Goal: Task Accomplishment & Management: Use online tool/utility

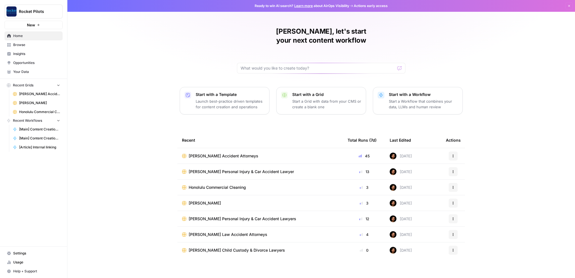
click at [22, 95] on span "[PERSON_NAME] Accident Attorneys" at bounding box center [39, 94] width 41 height 5
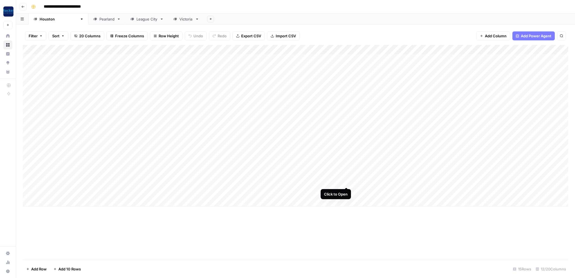
click at [345, 182] on div "Add Column" at bounding box center [295, 126] width 545 height 162
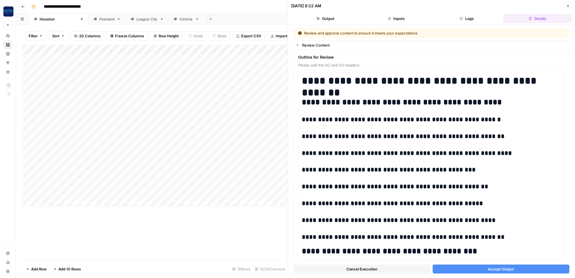
click at [498, 270] on span "Accept Output" at bounding box center [501, 269] width 26 height 6
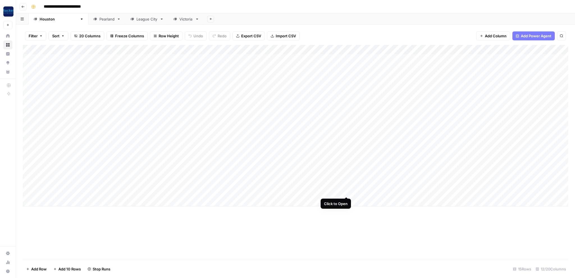
click at [345, 192] on div "Add Column" at bounding box center [295, 126] width 545 height 162
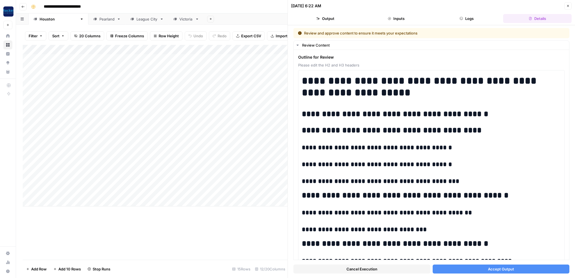
click at [450, 269] on button "Accept Output" at bounding box center [501, 269] width 137 height 9
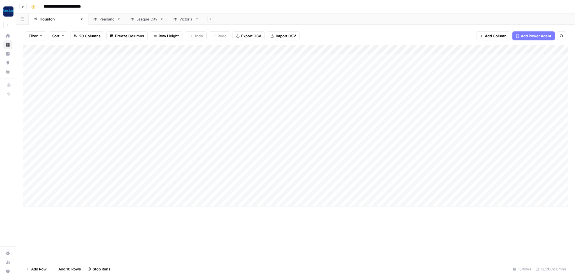
click at [522, 95] on div "Add Column" at bounding box center [295, 126] width 545 height 162
click at [525, 106] on div "Add Column" at bounding box center [295, 126] width 545 height 162
click at [523, 115] on div "Add Column" at bounding box center [295, 126] width 545 height 162
click at [522, 124] on div "Add Column" at bounding box center [295, 126] width 545 height 162
click at [523, 132] on div "Add Column" at bounding box center [295, 126] width 545 height 162
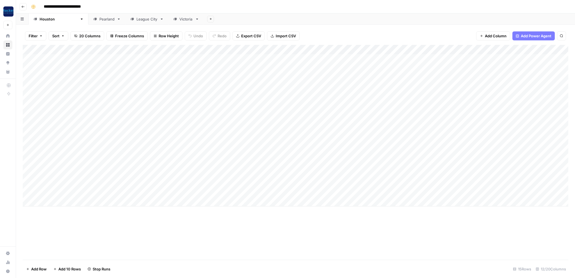
click at [521, 163] on div "Add Column" at bounding box center [295, 126] width 545 height 162
click at [523, 173] on div "Add Column" at bounding box center [295, 126] width 545 height 162
click at [99, 20] on div "Pearland" at bounding box center [106, 19] width 15 height 6
click at [513, 66] on div "Add Column" at bounding box center [295, 73] width 545 height 57
click at [136, 20] on div "League City" at bounding box center [146, 19] width 21 height 6
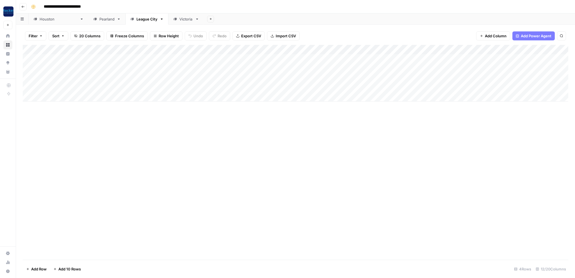
click at [516, 86] on div "Add Column" at bounding box center [295, 73] width 545 height 57
click at [179, 20] on div "Victoria" at bounding box center [185, 19] width 13 height 6
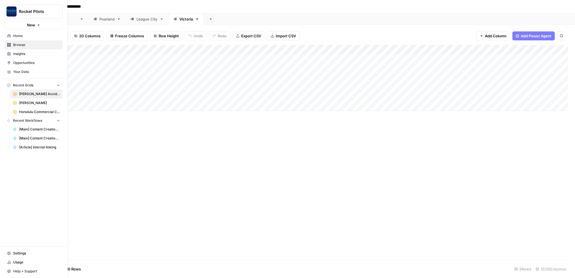
click at [34, 102] on span "[PERSON_NAME]" at bounding box center [39, 102] width 41 height 5
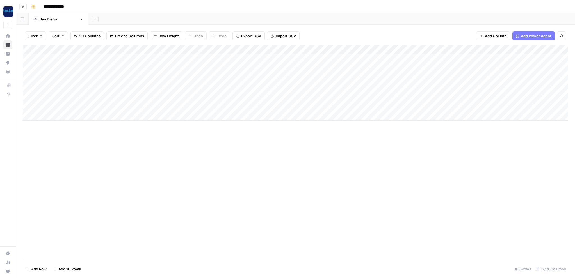
click at [463, 68] on div "Add Column" at bounding box center [295, 83] width 545 height 76
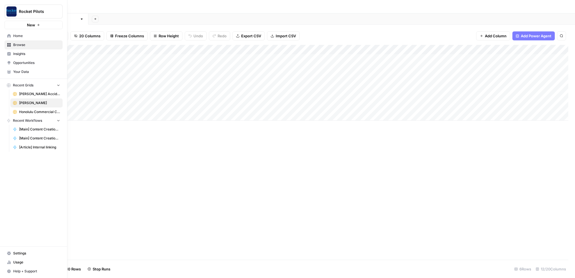
click at [32, 114] on span "Honolulu Commercial Cleaning" at bounding box center [39, 111] width 41 height 5
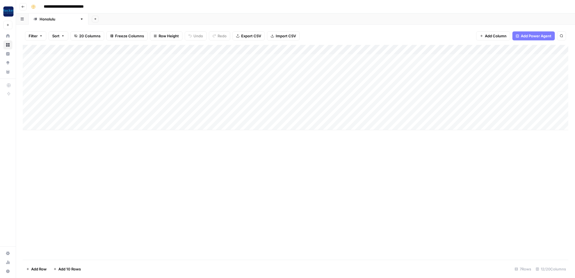
click at [466, 68] on div "Add Column" at bounding box center [295, 87] width 545 height 85
click at [466, 57] on div "Add Column" at bounding box center [295, 87] width 545 height 85
click at [478, 56] on div "Add Column" at bounding box center [295, 87] width 545 height 85
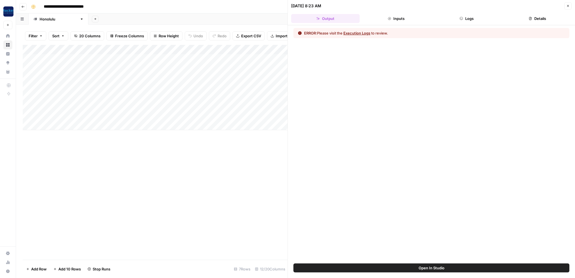
click at [358, 33] on button "Execution Logs" at bounding box center [356, 33] width 27 height 6
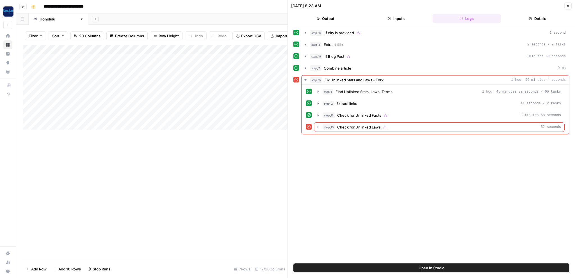
click at [548, 16] on button "Details" at bounding box center [537, 18] width 68 height 9
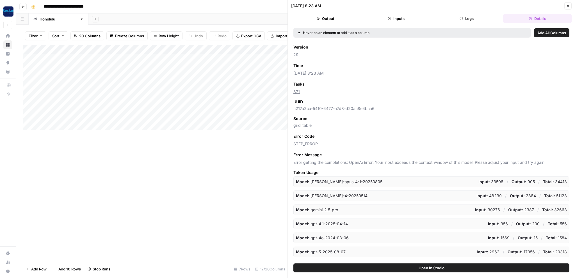
scroll to position [38, 0]
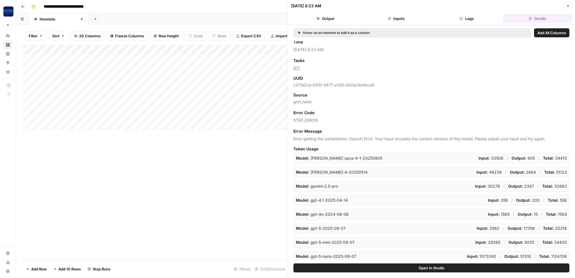
click at [569, 4] on icon "button" at bounding box center [567, 5] width 3 height 3
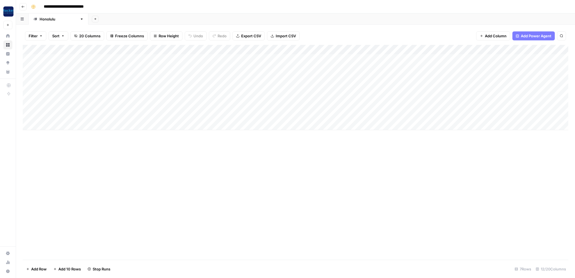
click at [460, 60] on div "Add Column" at bounding box center [295, 87] width 545 height 85
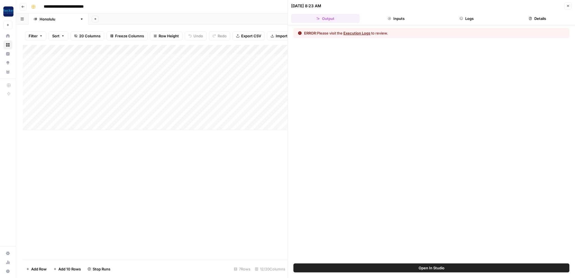
click at [358, 33] on button "Execution Logs" at bounding box center [356, 33] width 27 height 6
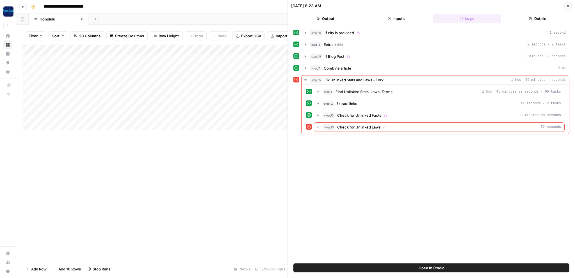
click at [534, 17] on button "Details" at bounding box center [537, 18] width 68 height 9
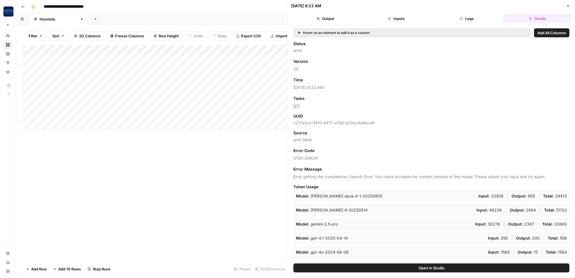
click at [397, 17] on button "Inputs" at bounding box center [396, 18] width 68 height 9
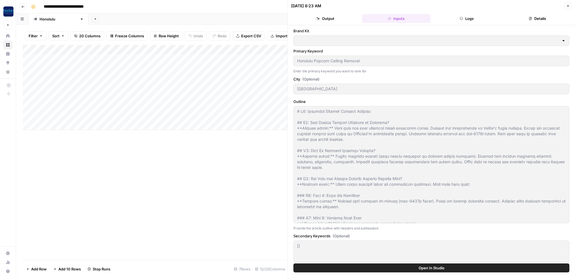
type input "[PERSON_NAME] - [GEOGRAPHIC_DATA]"
type input "[PERSON_NAME]"
click at [332, 19] on button "Output" at bounding box center [325, 18] width 68 height 9
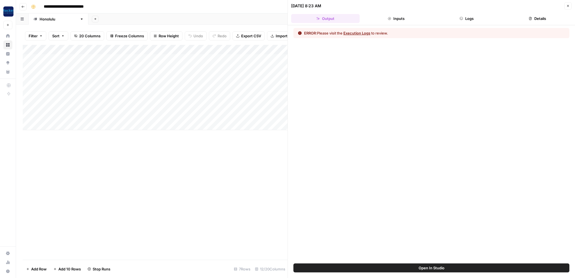
click at [352, 33] on button "Execution Logs" at bounding box center [356, 33] width 27 height 6
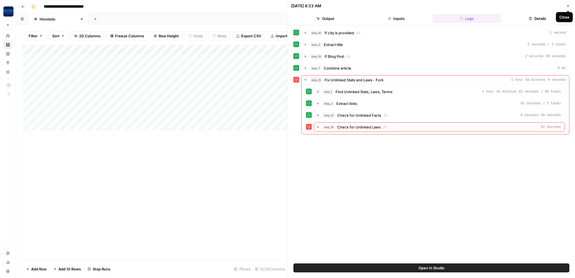
click at [568, 4] on icon "button" at bounding box center [567, 5] width 3 height 3
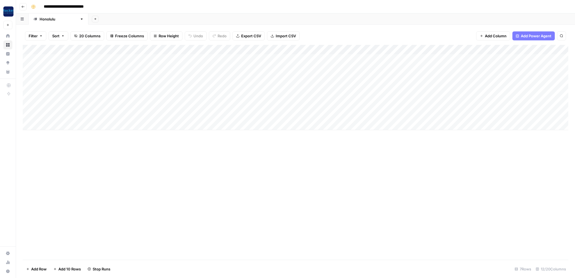
click at [77, 7] on input "**********" at bounding box center [73, 6] width 64 height 9
